Goal: Task Accomplishment & Management: Use online tool/utility

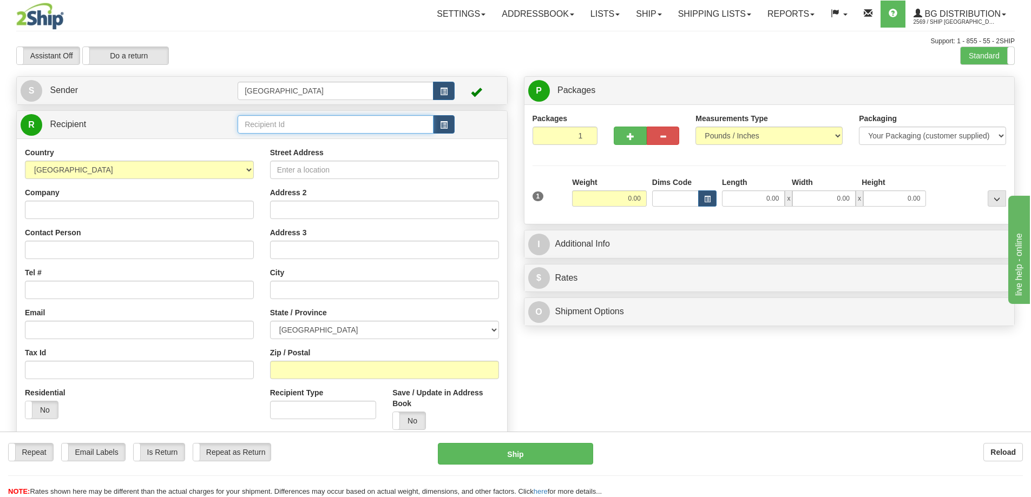
click at [274, 125] on input "text" at bounding box center [336, 124] width 196 height 18
click at [266, 143] on div "53003" at bounding box center [334, 141] width 186 height 12
type input "53003"
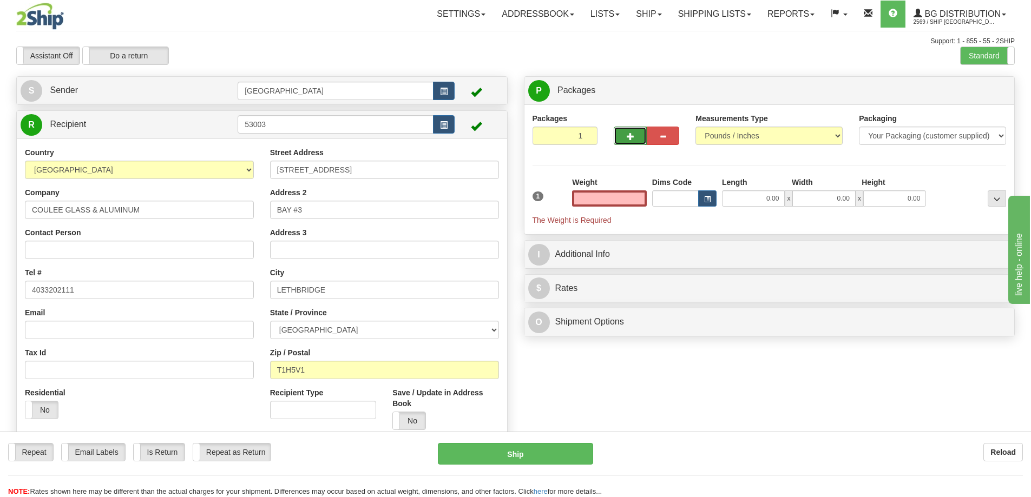
type input "0.00"
click at [621, 140] on button "button" at bounding box center [630, 136] width 32 height 18
type input "2"
click at [986, 93] on span "Package Level" at bounding box center [983, 91] width 43 height 8
radio input "true"
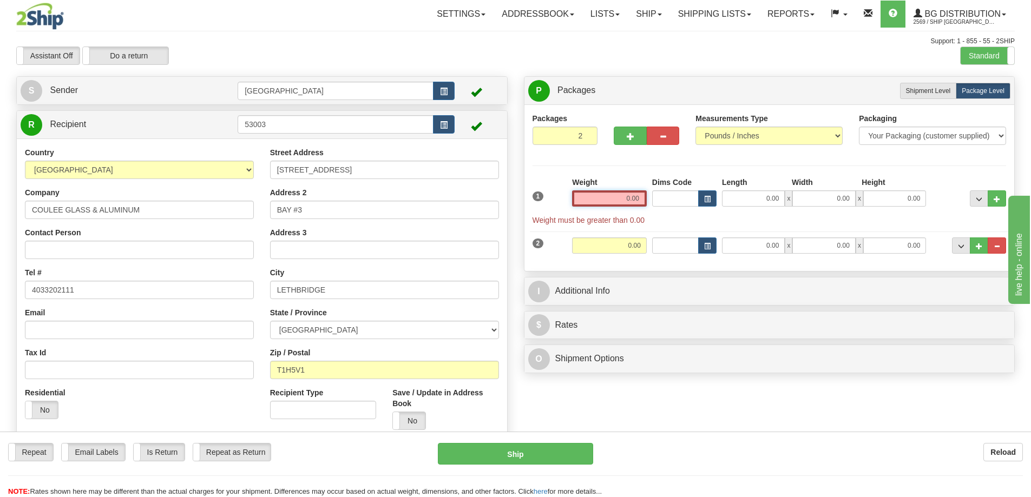
click at [642, 194] on input "0.00" at bounding box center [609, 199] width 75 height 16
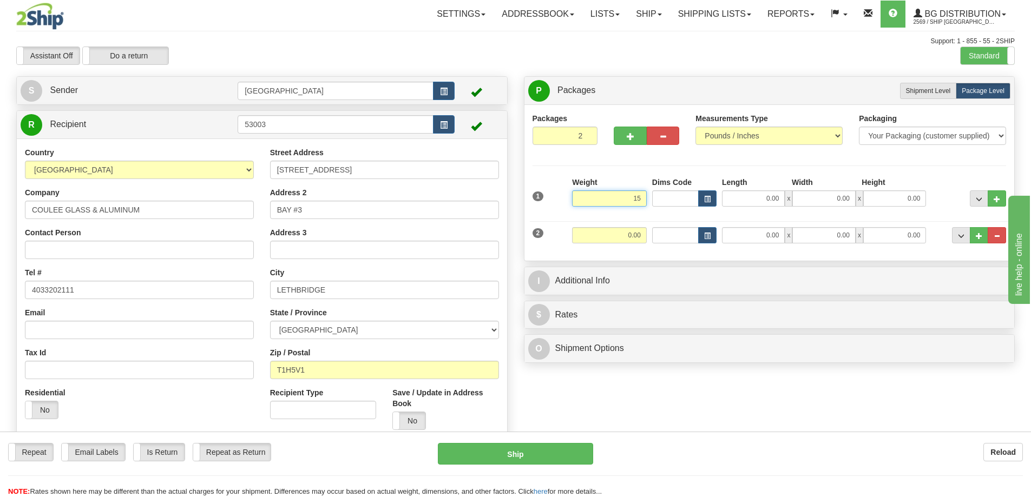
type input "15.00"
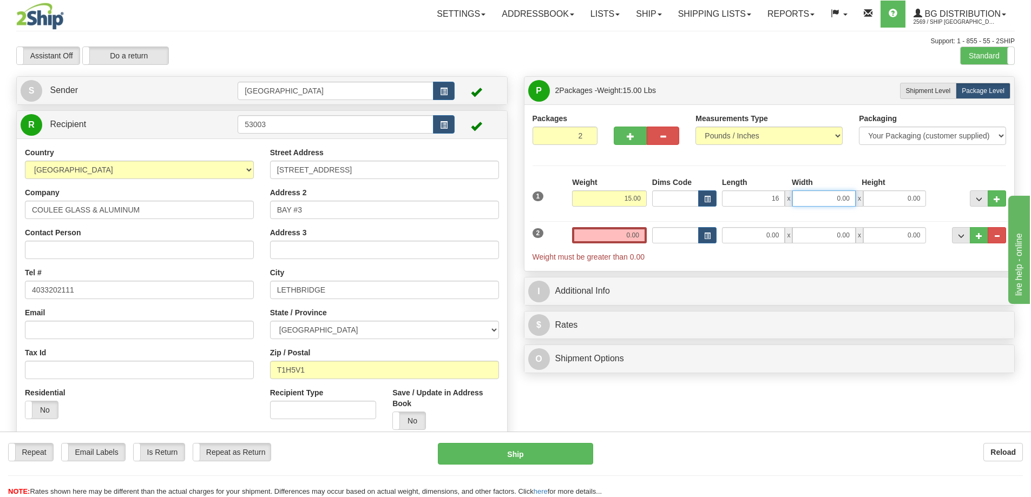
type input "16.00"
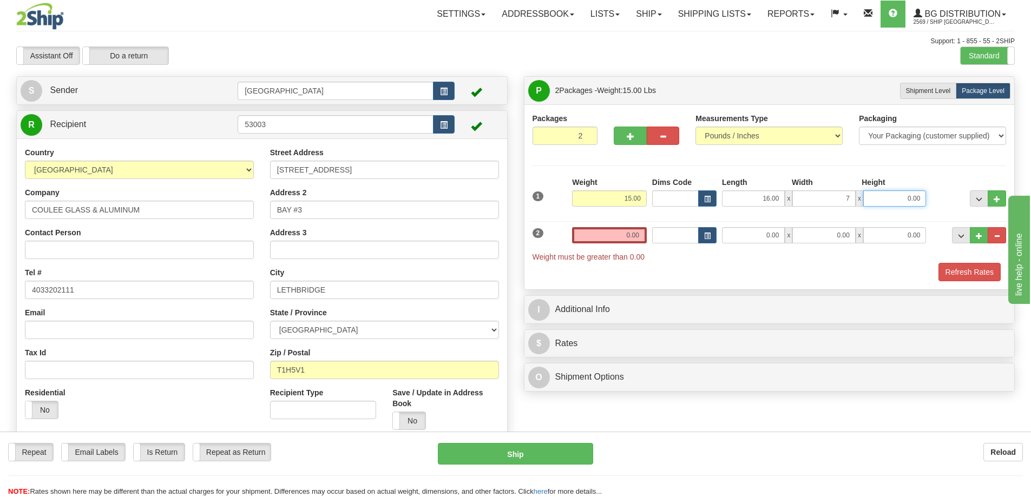
type input "7.00"
type input "5.00"
click at [641, 237] on input "0.00" at bounding box center [609, 235] width 75 height 16
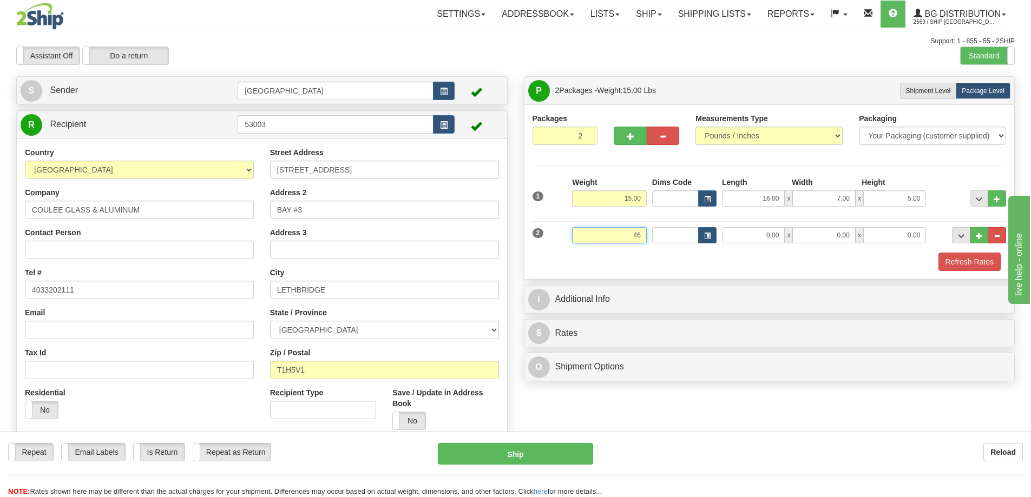
type input "46.00"
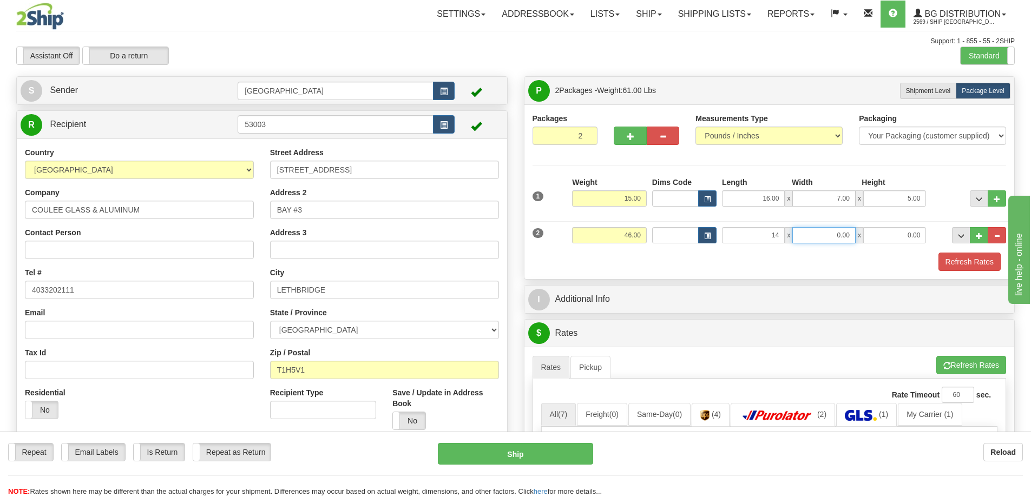
type input "14.00"
type input "9.00"
click at [980, 259] on button "Refresh Rates" at bounding box center [970, 262] width 62 height 18
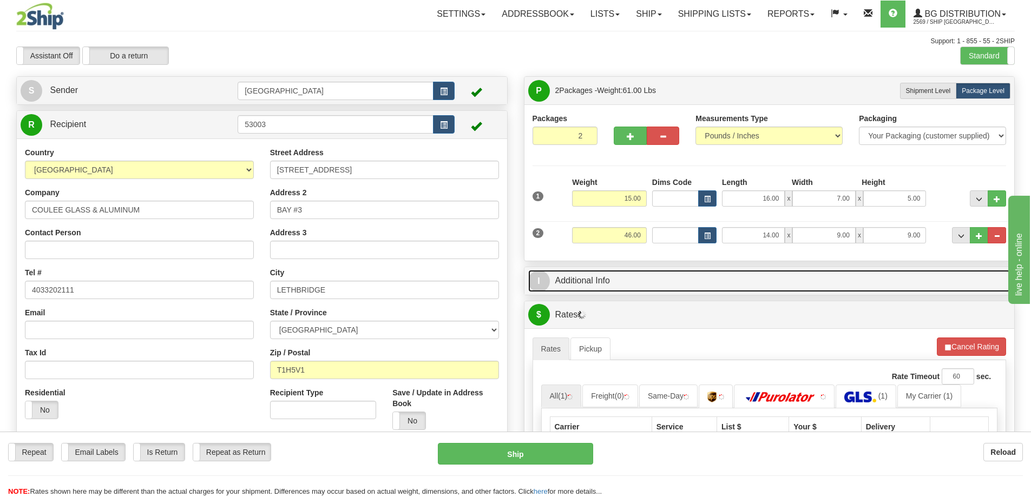
click at [664, 278] on link "I Additional Info" at bounding box center [769, 281] width 483 height 22
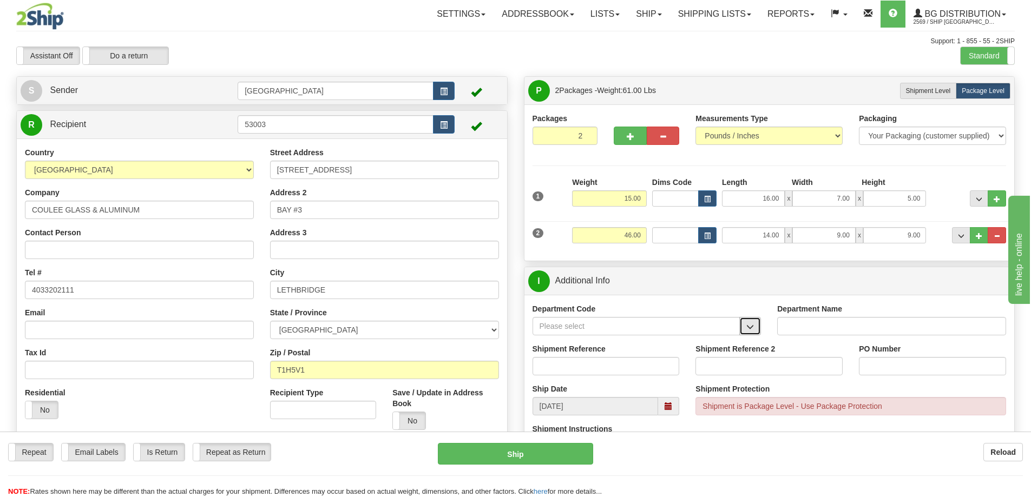
click at [749, 324] on span "button" at bounding box center [750, 327] width 8 height 7
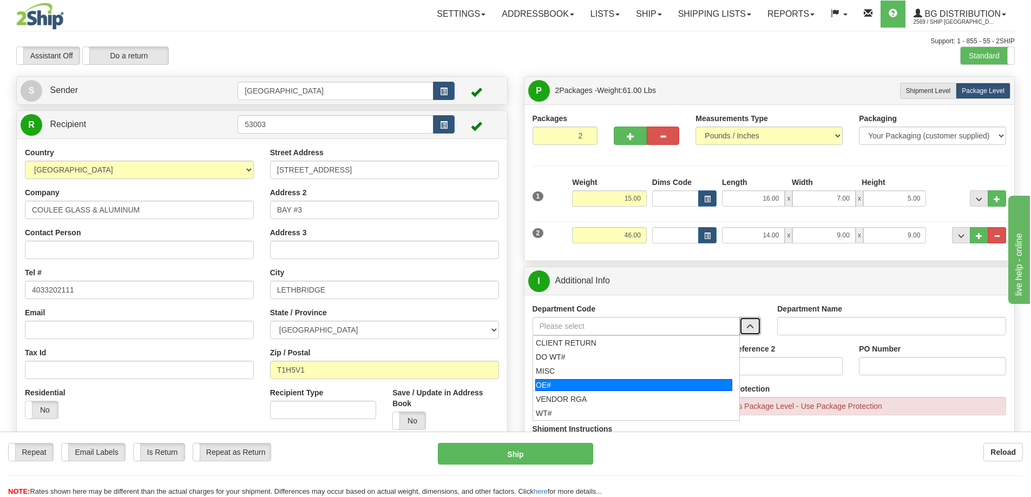
click at [600, 385] on div "OE#" at bounding box center [633, 385] width 197 height 12
type input "OE#"
type input "ORDERS"
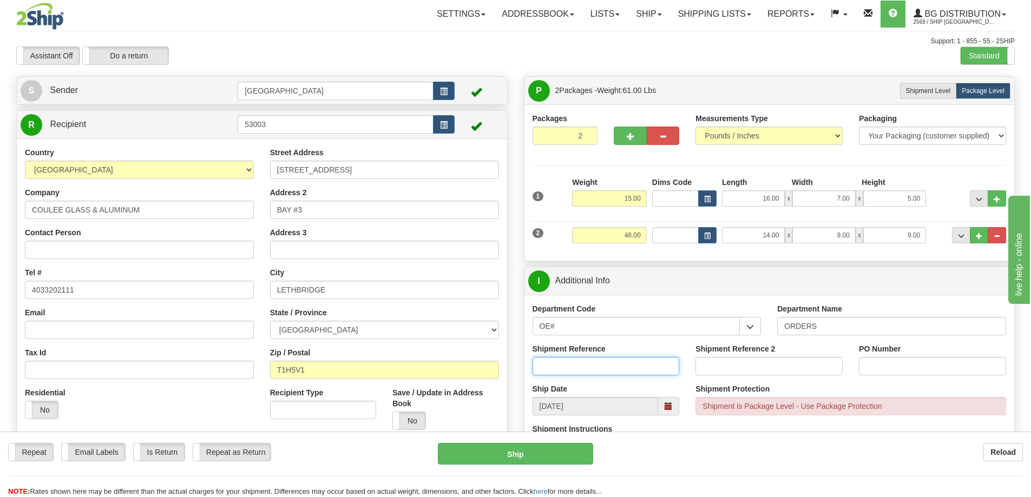
click at [623, 366] on input "Shipment Reference" at bounding box center [606, 366] width 147 height 18
type input "90040436-00"
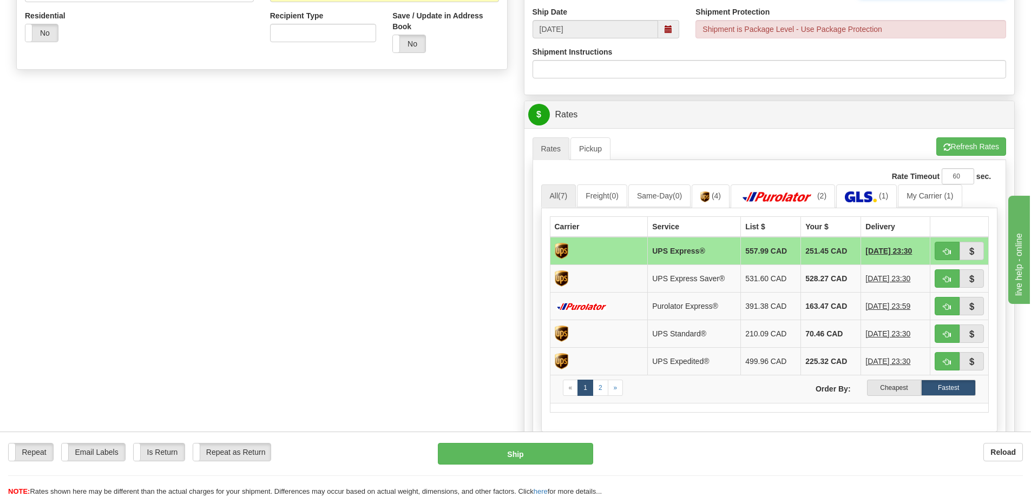
scroll to position [379, 0]
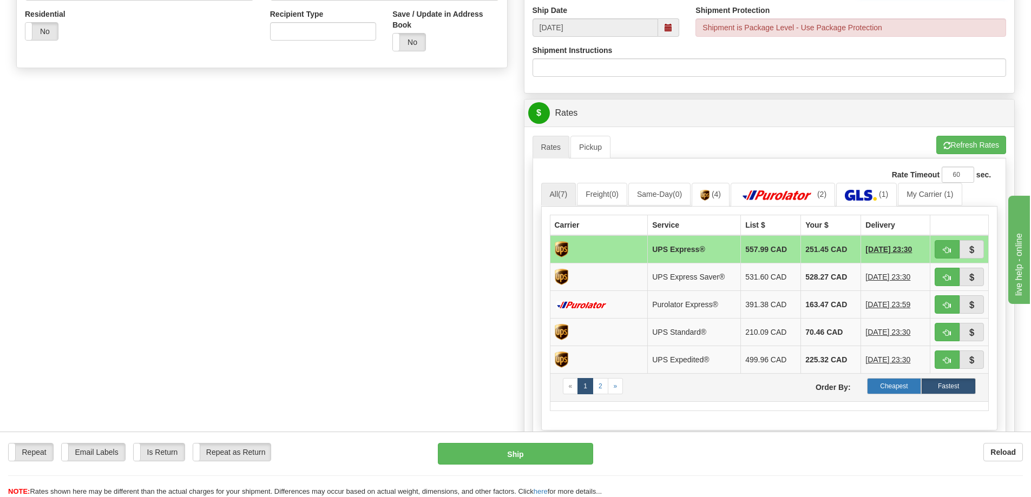
type input "8961"
click at [891, 386] on label "Cheapest" at bounding box center [894, 386] width 55 height 16
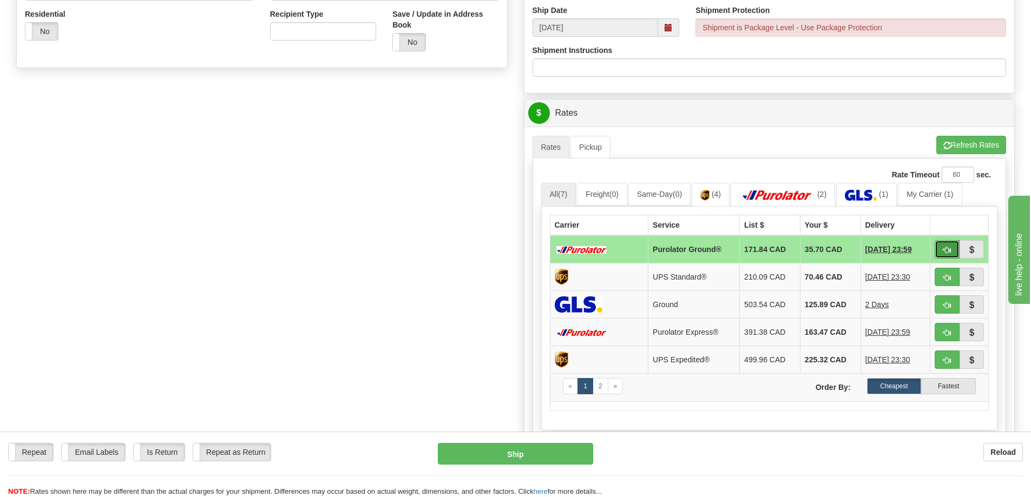
click at [946, 247] on span "button" at bounding box center [947, 250] width 8 height 7
type input "260"
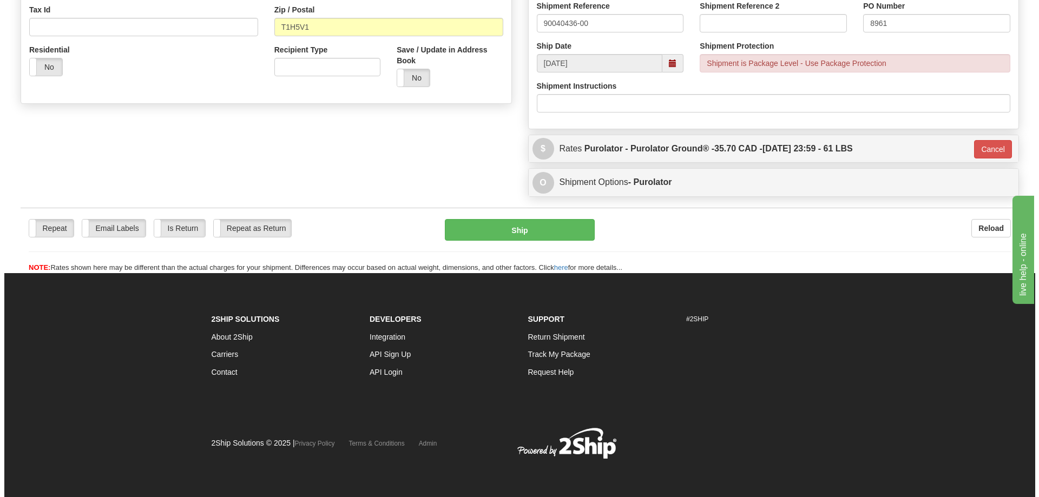
scroll to position [344, 0]
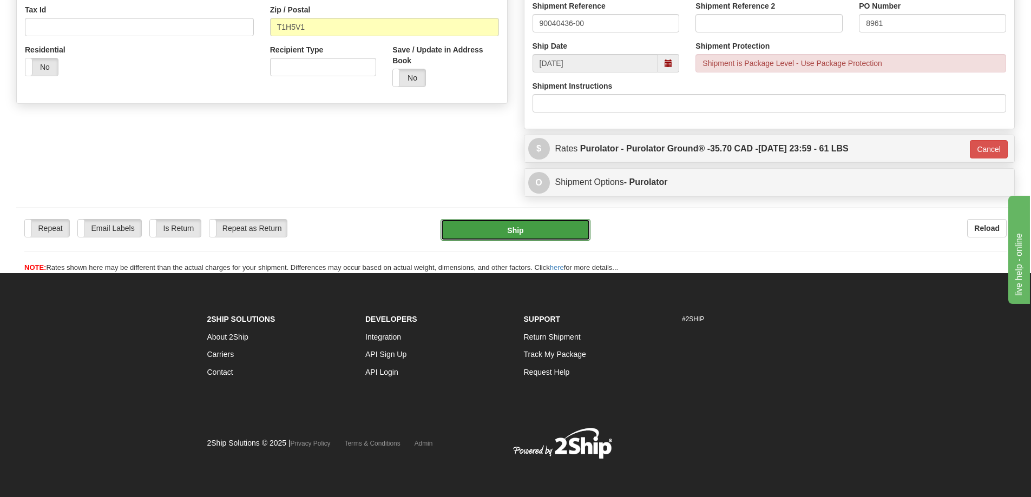
click at [532, 228] on button "Ship" at bounding box center [516, 230] width 150 height 22
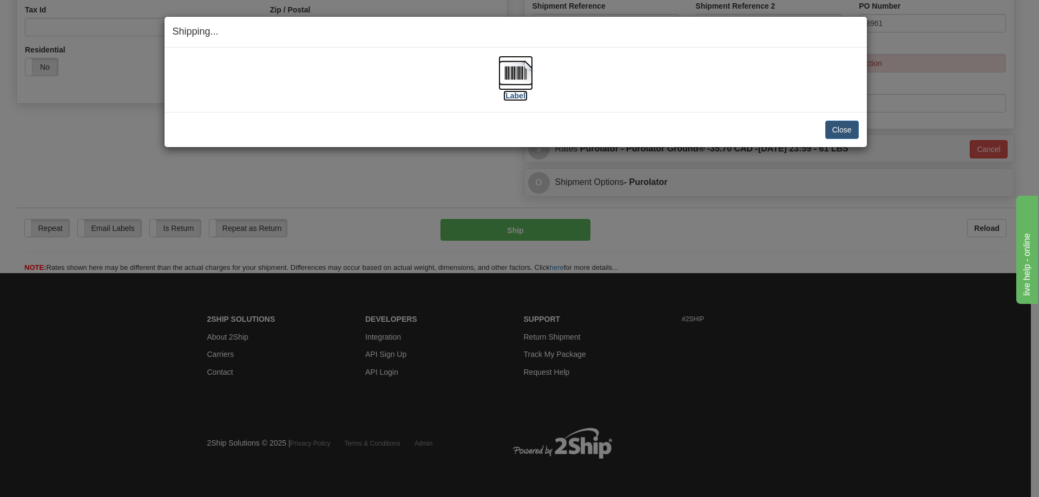
click at [517, 96] on label "[Label]" at bounding box center [515, 95] width 25 height 11
click at [842, 130] on button "Close" at bounding box center [842, 130] width 34 height 18
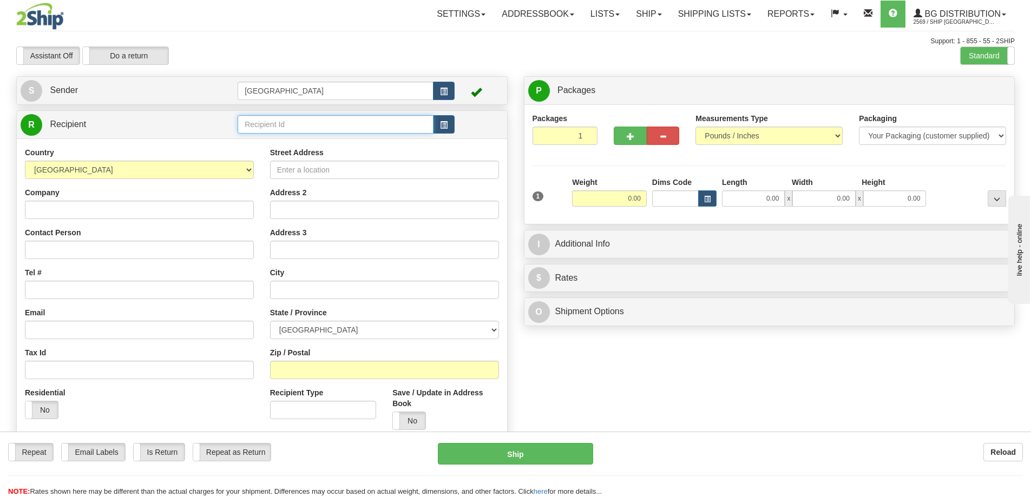
click at [277, 126] on input "text" at bounding box center [336, 124] width 196 height 18
click at [265, 141] on div "80048" at bounding box center [334, 141] width 186 height 12
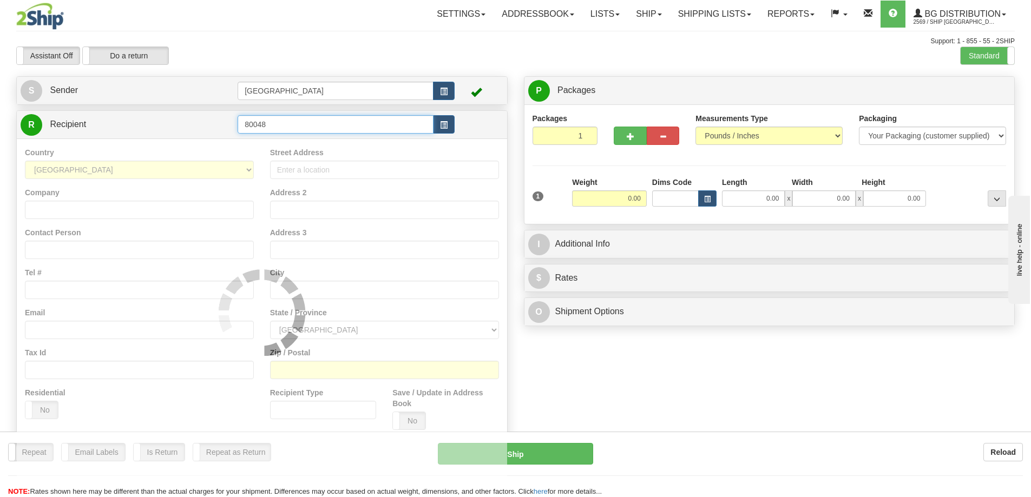
type input "80048"
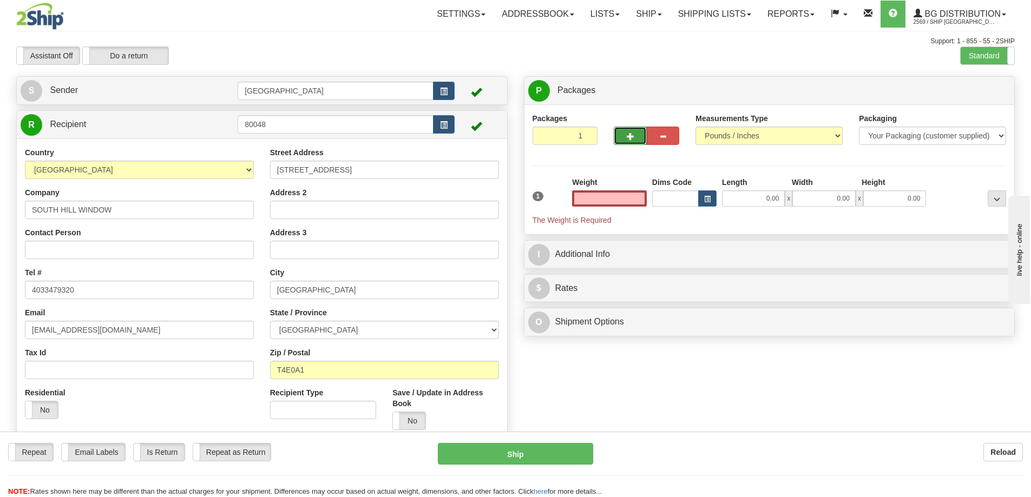
type input "0.00"
click at [631, 135] on span "button" at bounding box center [631, 136] width 8 height 7
type input "3"
click at [980, 88] on span "Package Level" at bounding box center [983, 91] width 43 height 8
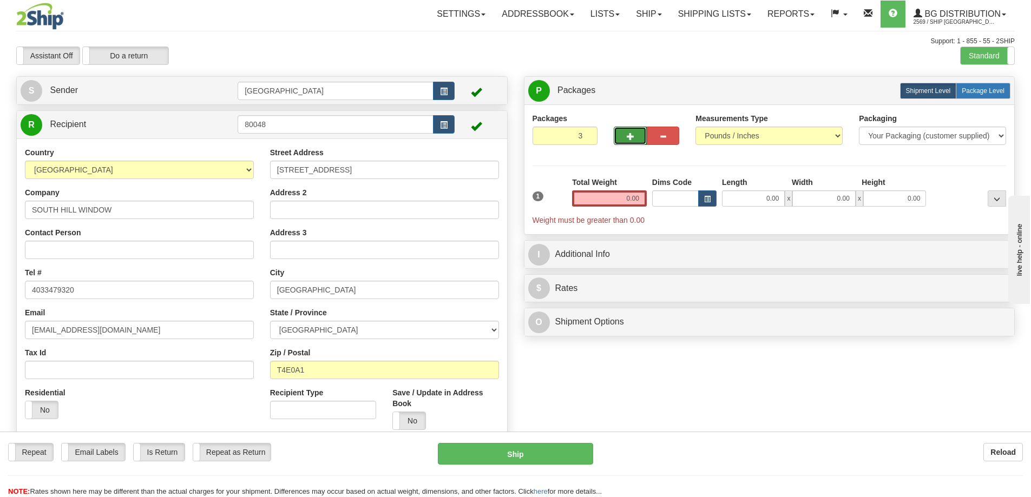
radio input "true"
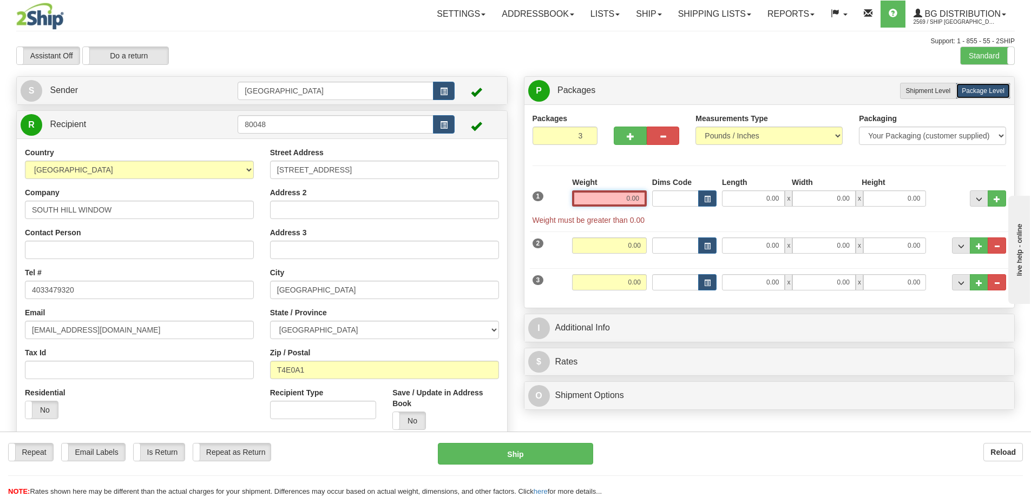
click at [639, 201] on input "0.00" at bounding box center [609, 199] width 75 height 16
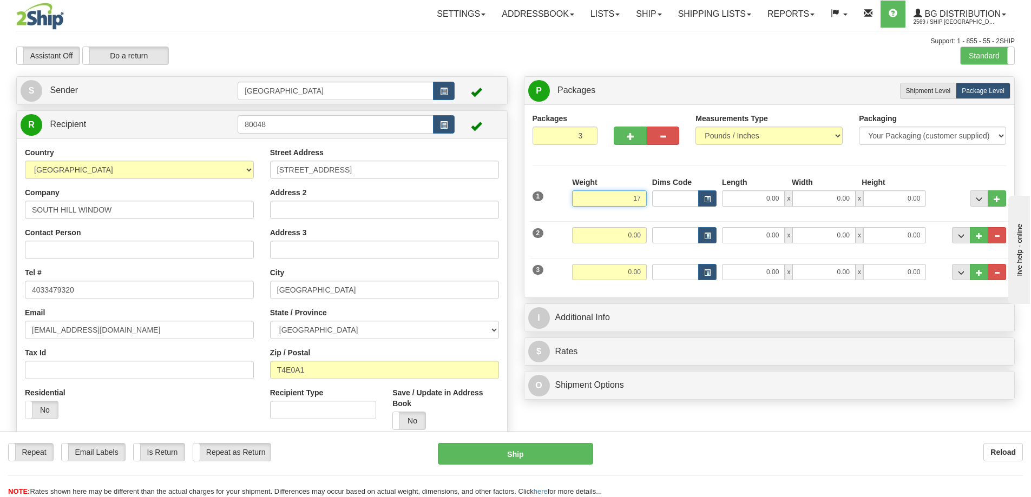
type input "17.00"
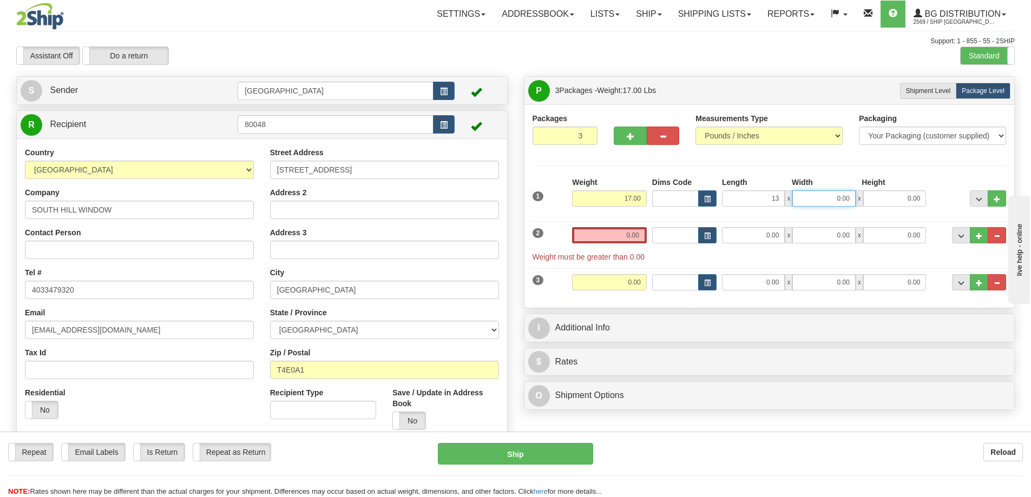
type input "13.00"
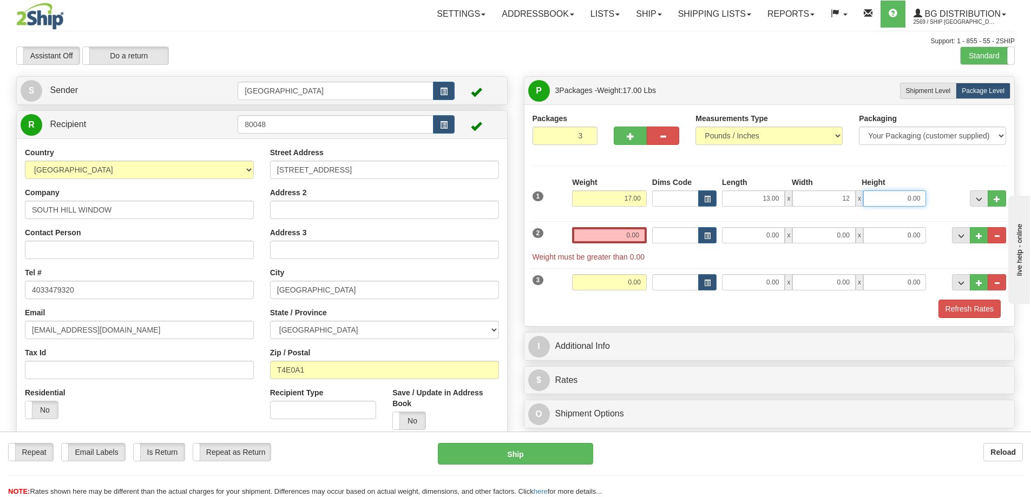
type input "12.00"
type input "8.00"
click at [641, 236] on input "0.00" at bounding box center [609, 235] width 75 height 16
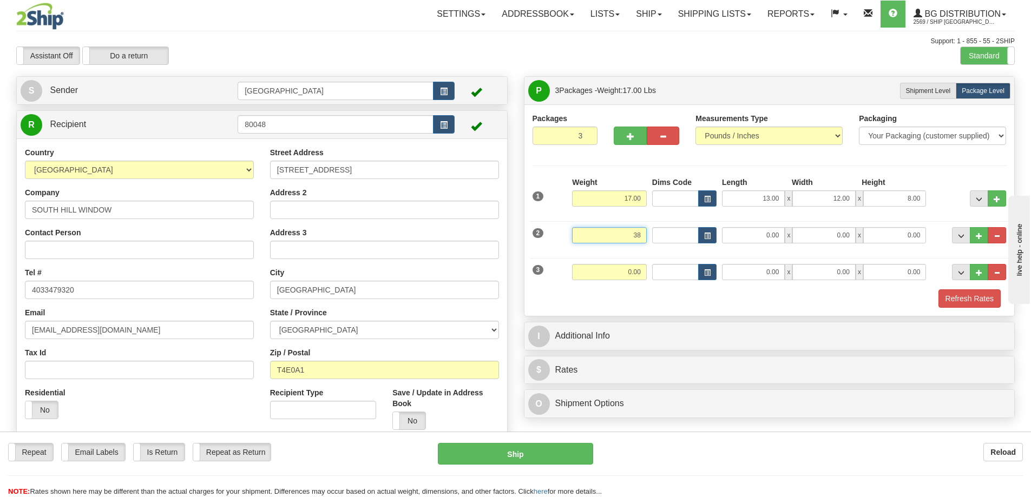
type input "38.00"
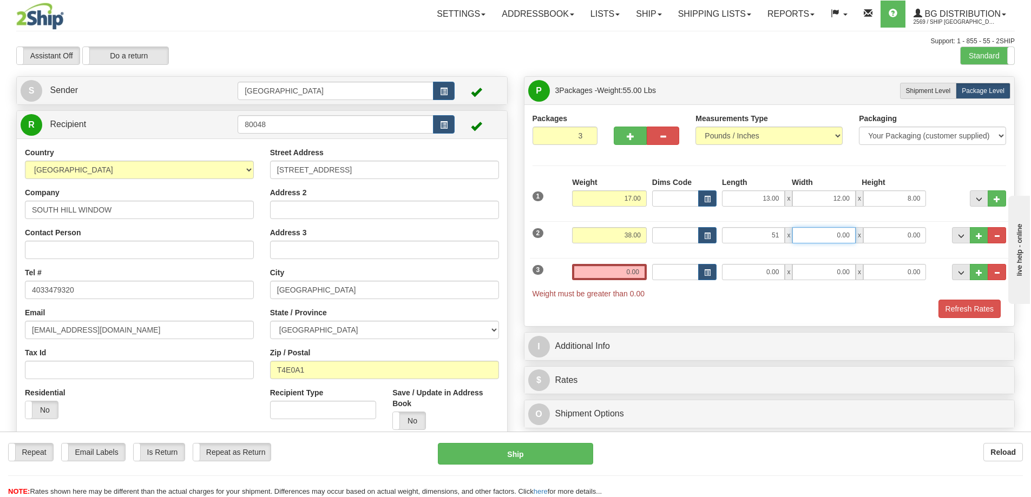
type input "51.00"
type input "8.00"
type input "12.00"
click at [638, 276] on input "0.00" at bounding box center [609, 272] width 75 height 16
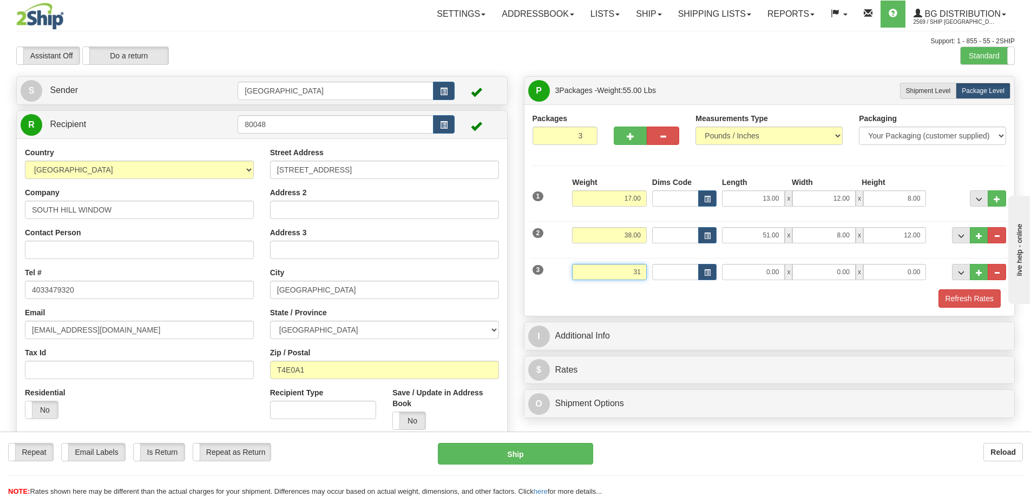
type input "31.00"
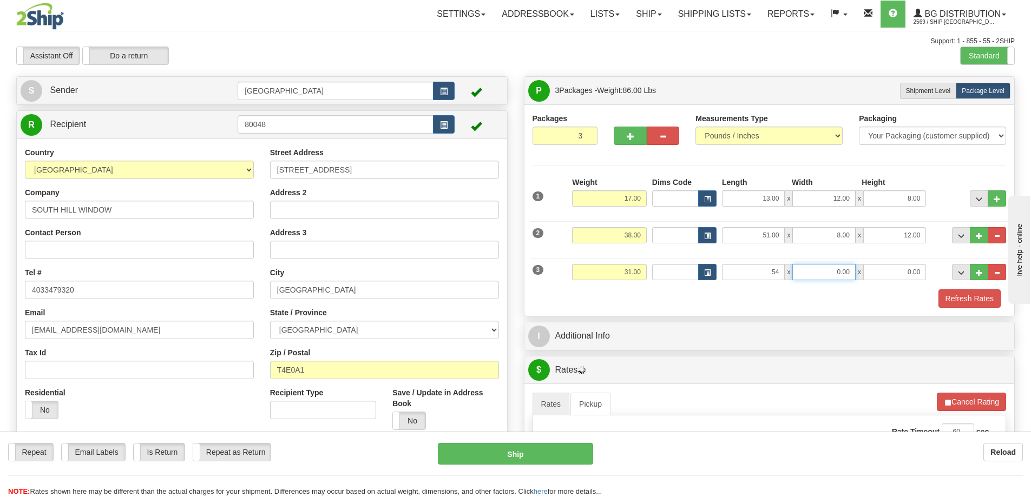
type input "54.00"
type input "11.00"
type input "5.00"
click at [962, 300] on button "Refresh Rates" at bounding box center [970, 299] width 62 height 18
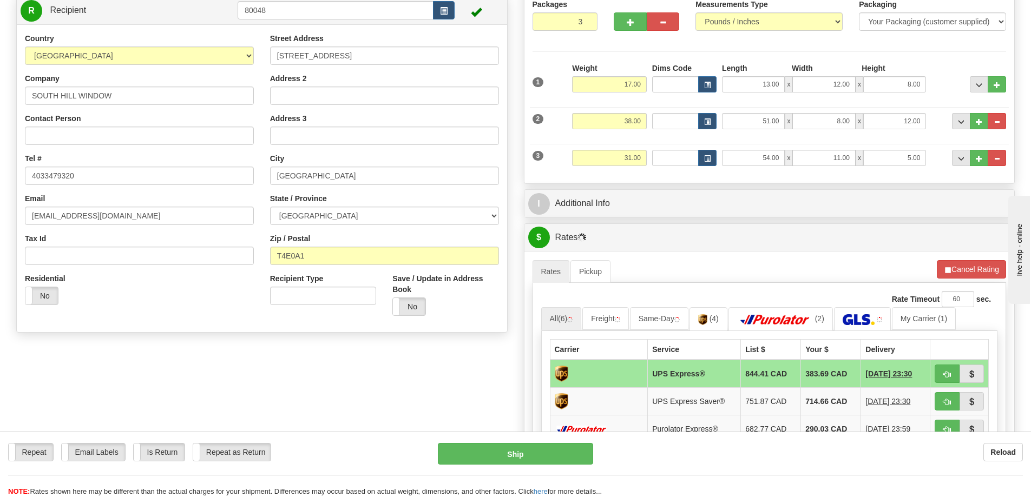
scroll to position [162, 0]
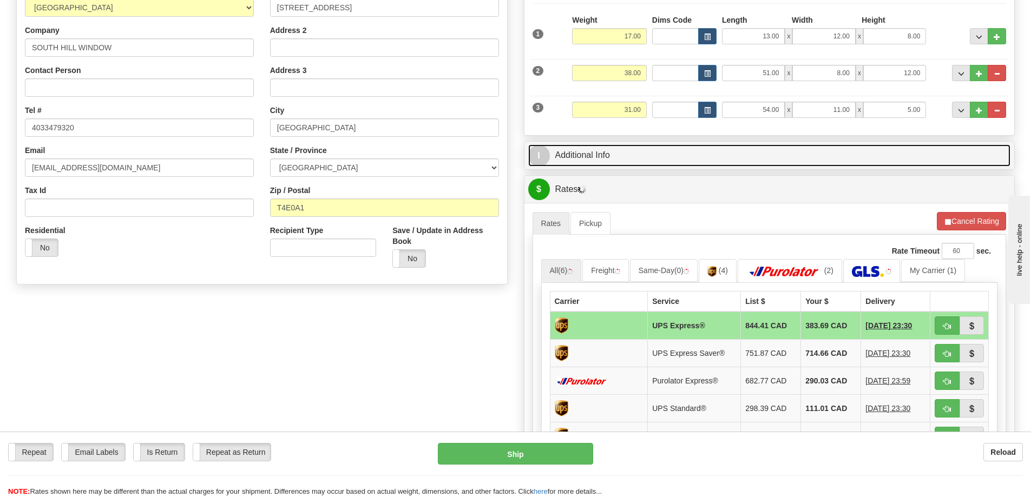
click at [725, 151] on link "I Additional Info" at bounding box center [769, 156] width 483 height 22
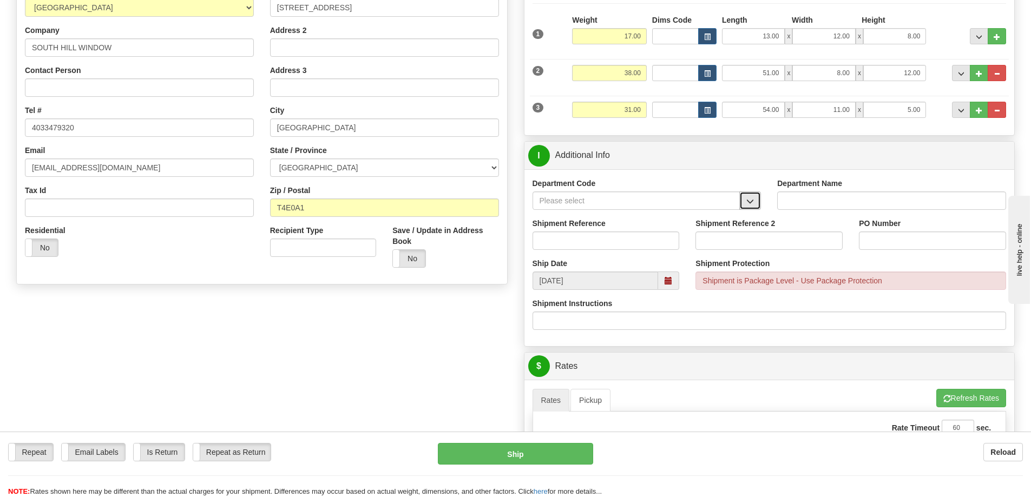
click at [750, 200] on span "button" at bounding box center [750, 201] width 8 height 7
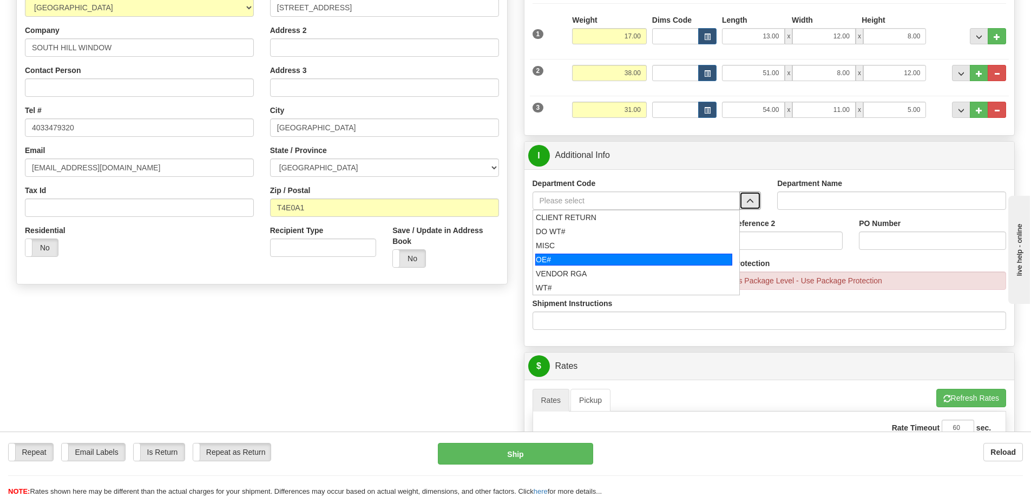
click at [595, 257] on div "OE#" at bounding box center [633, 260] width 197 height 12
type input "OE#"
type input "ORDERS"
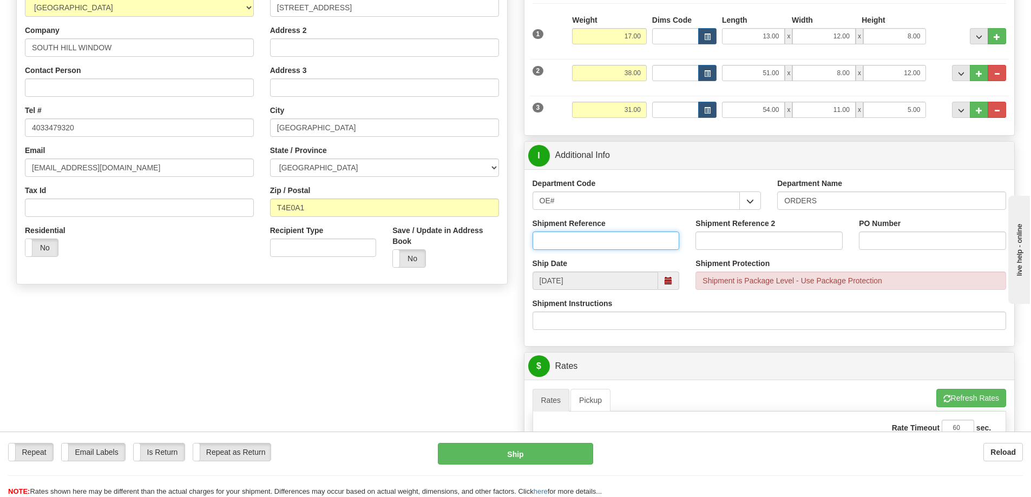
click at [609, 244] on input "Shipment Reference" at bounding box center [606, 241] width 147 height 18
type input "90035934-00 90037447-00 90040248-00"
click at [729, 233] on input "Shipment Reference 2" at bounding box center [769, 241] width 147 height 18
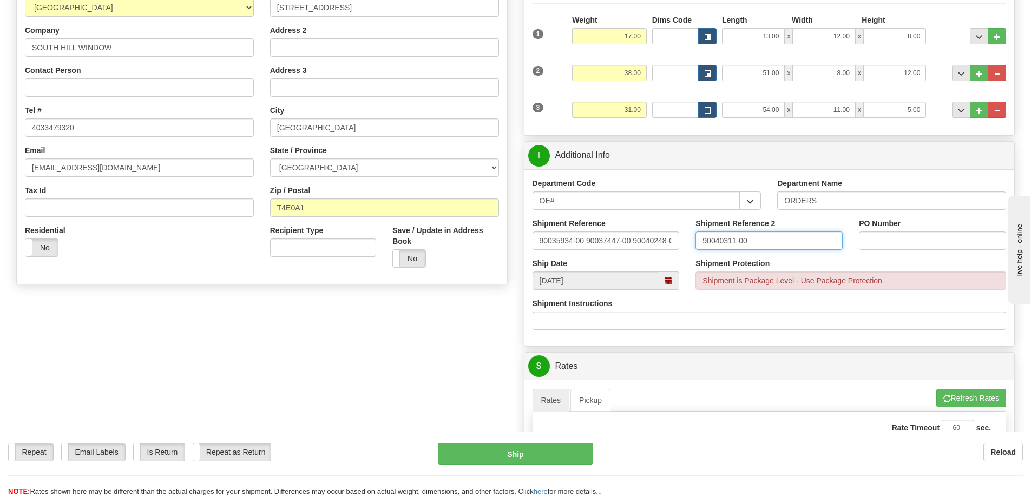
type input "90040311-00"
click at [867, 240] on input "PO Number" at bounding box center [932, 241] width 147 height 18
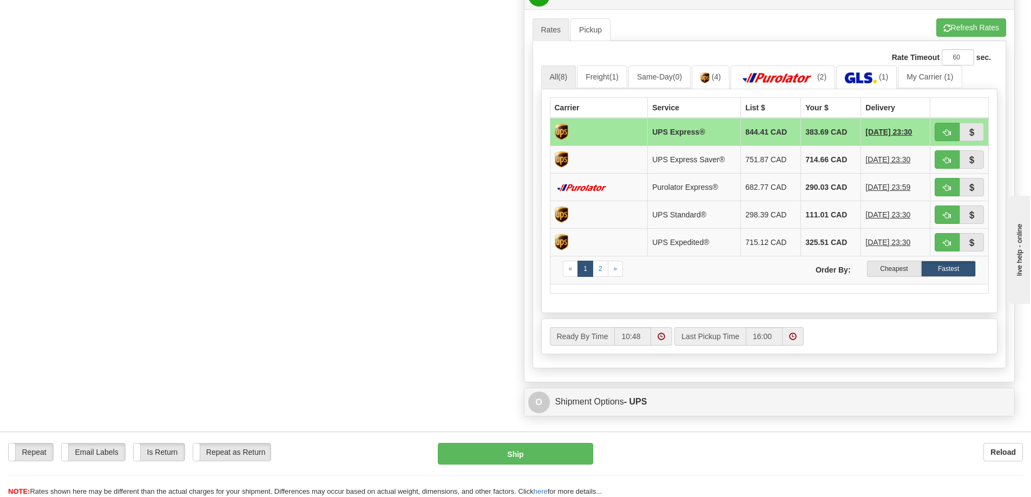
scroll to position [541, 0]
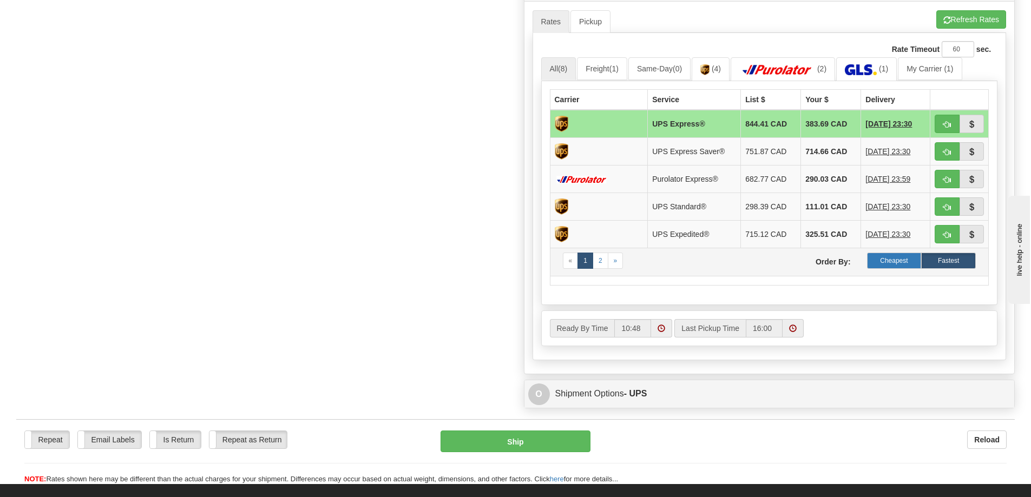
type input "D8890 / D8850"
click at [887, 261] on label "Cheapest" at bounding box center [894, 261] width 55 height 16
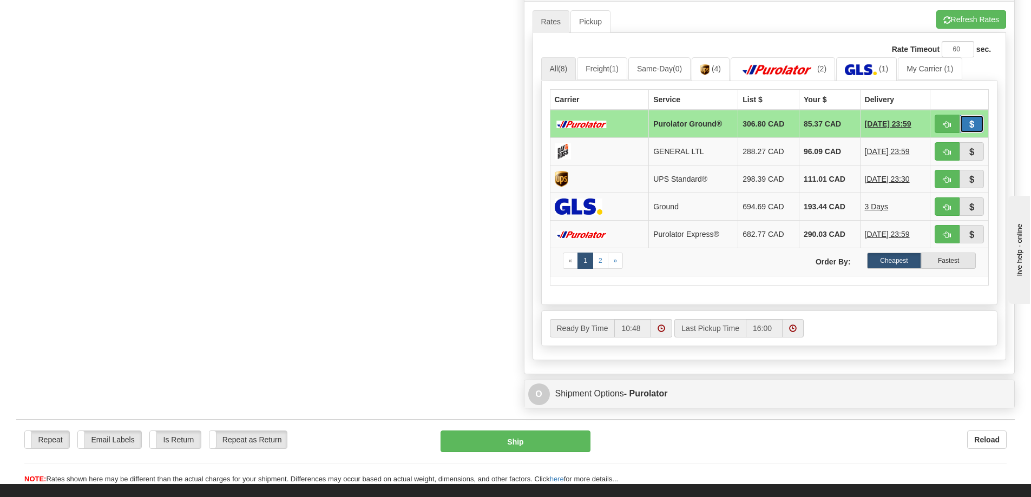
click at [969, 122] on span "button" at bounding box center [972, 124] width 8 height 7
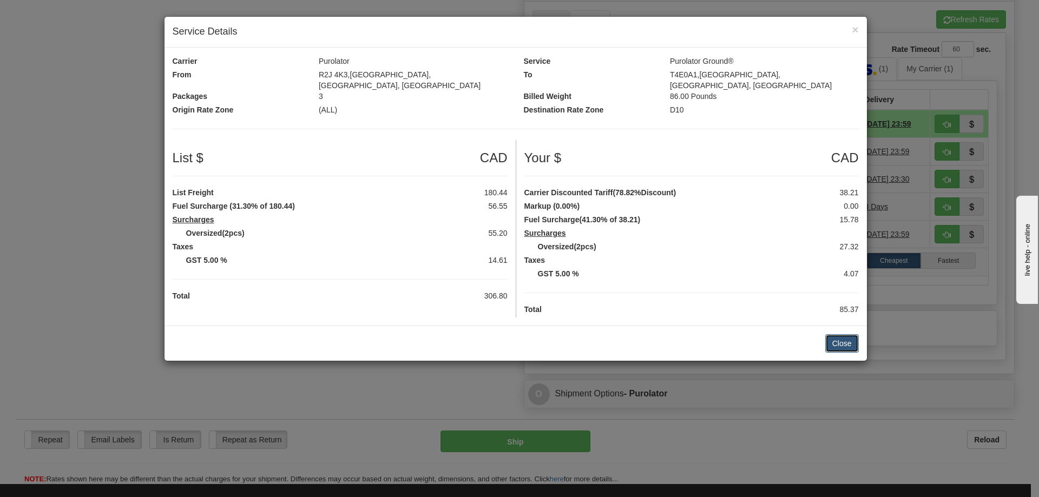
click at [844, 337] on button "Close" at bounding box center [842, 344] width 34 height 18
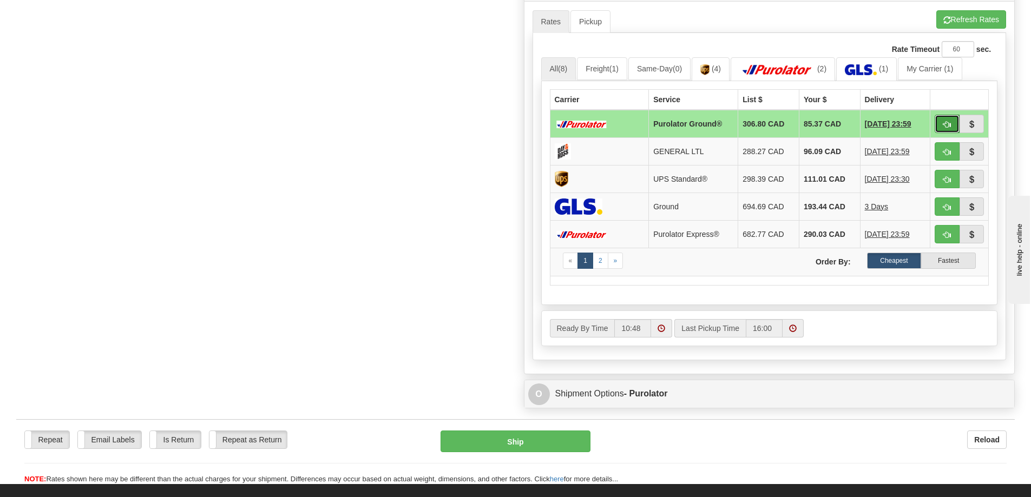
click at [946, 122] on span "button" at bounding box center [947, 124] width 8 height 7
type input "260"
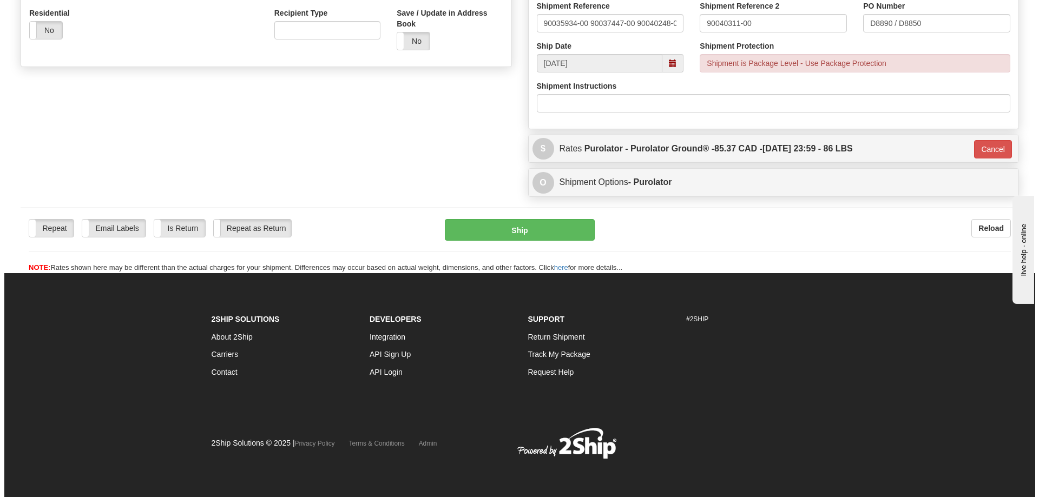
scroll to position [381, 0]
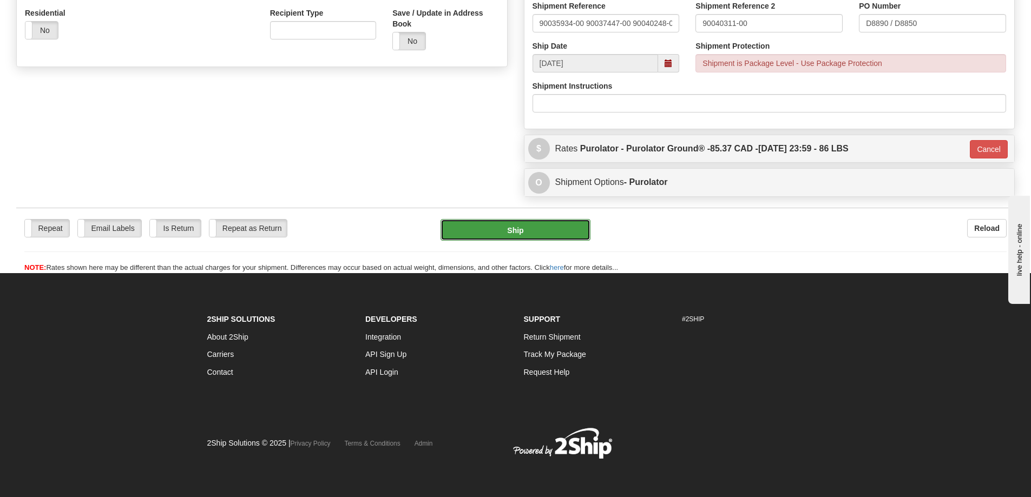
click at [535, 226] on button "Ship" at bounding box center [516, 230] width 150 height 22
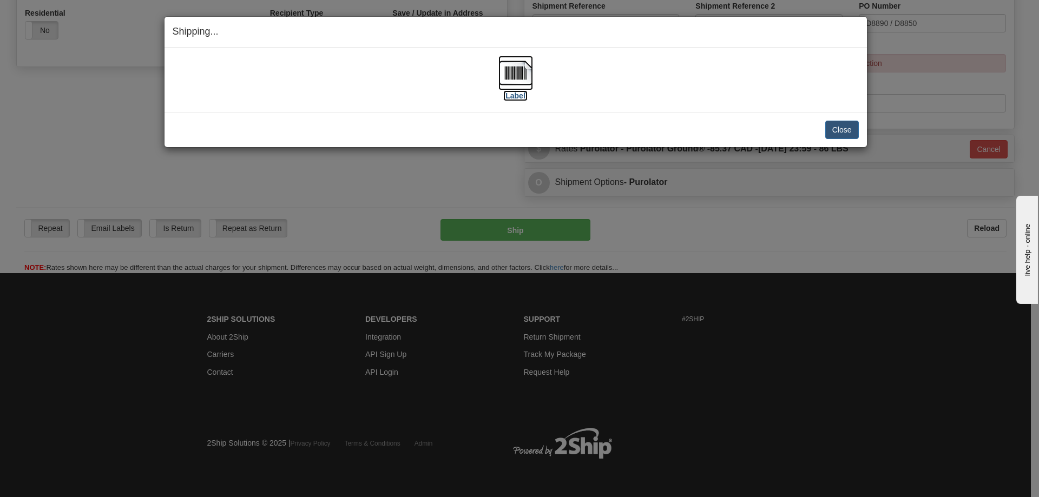
click at [517, 97] on label "[Label]" at bounding box center [515, 95] width 25 height 11
click at [839, 129] on button "Close" at bounding box center [842, 130] width 34 height 18
